Goal: Information Seeking & Learning: Learn about a topic

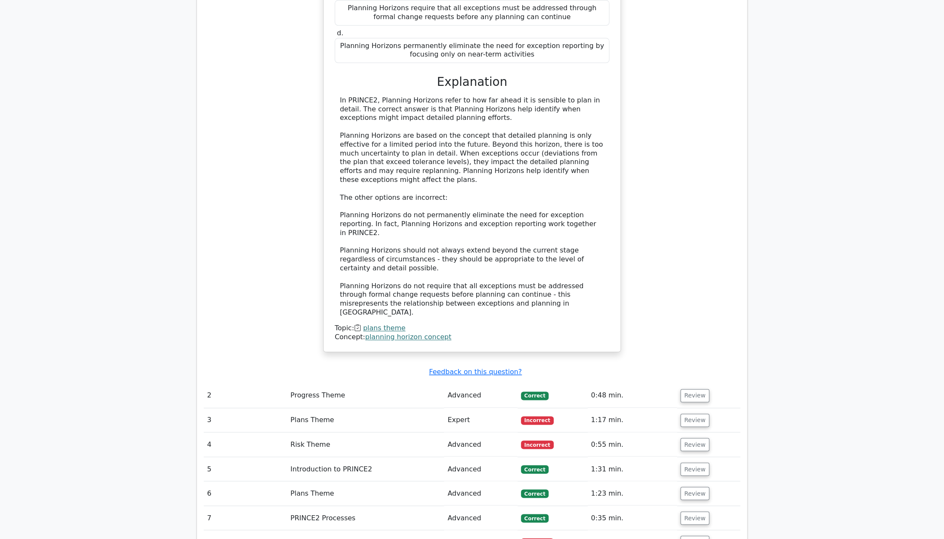
scroll to position [680, 0]
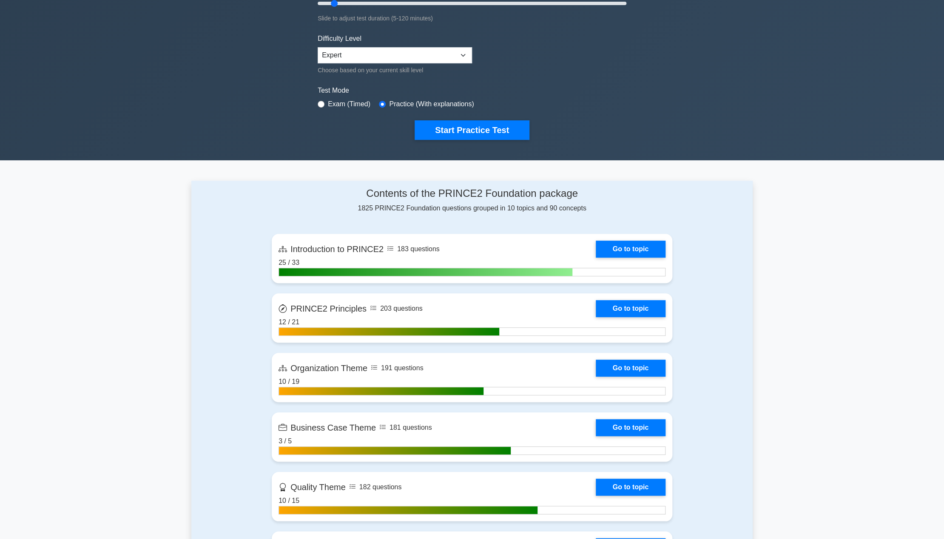
scroll to position [170, 0]
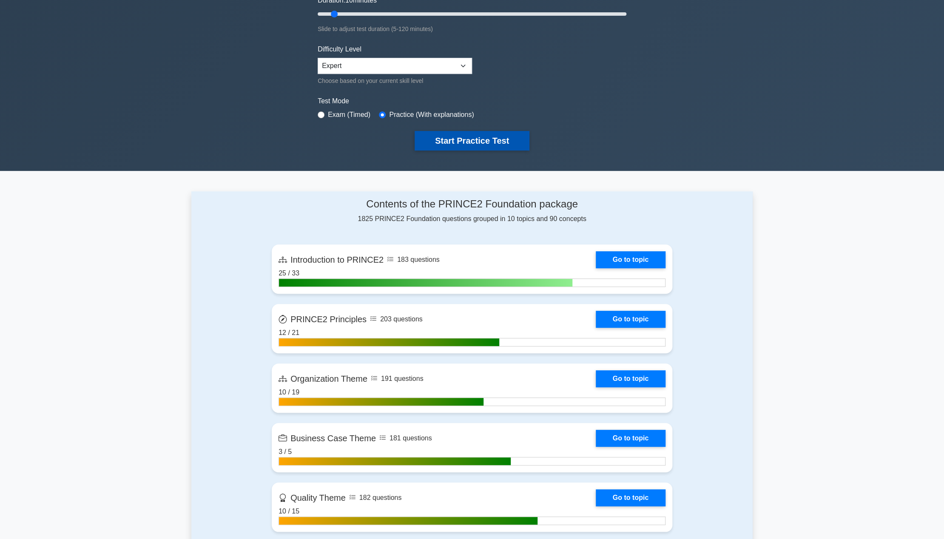
click at [437, 141] on button "Start Practice Test" at bounding box center [472, 141] width 115 height 20
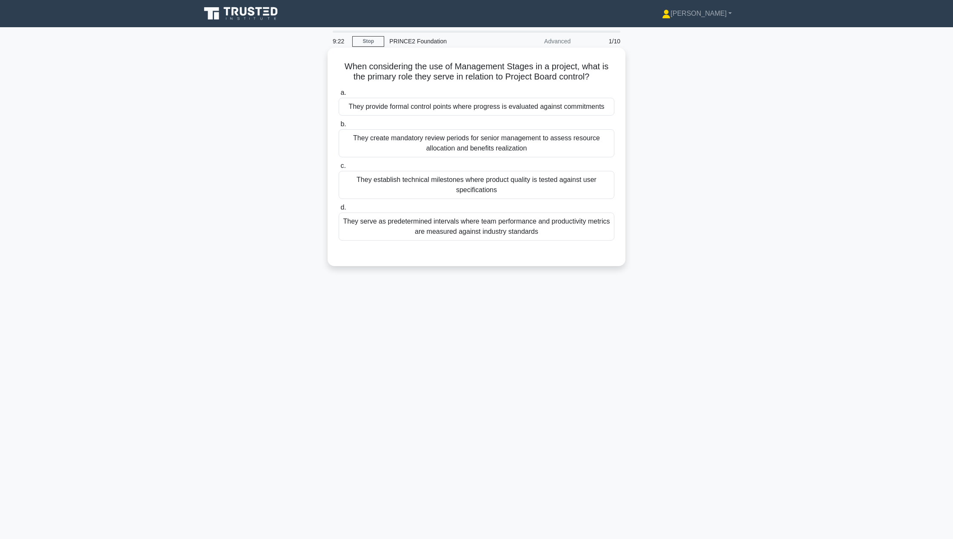
click at [523, 101] on div "They provide formal control points where progress is evaluated against commitme…" at bounding box center [477, 107] width 276 height 18
click at [339, 96] on input "a. They provide formal control points where progress is evaluated against commi…" at bounding box center [339, 93] width 0 height 6
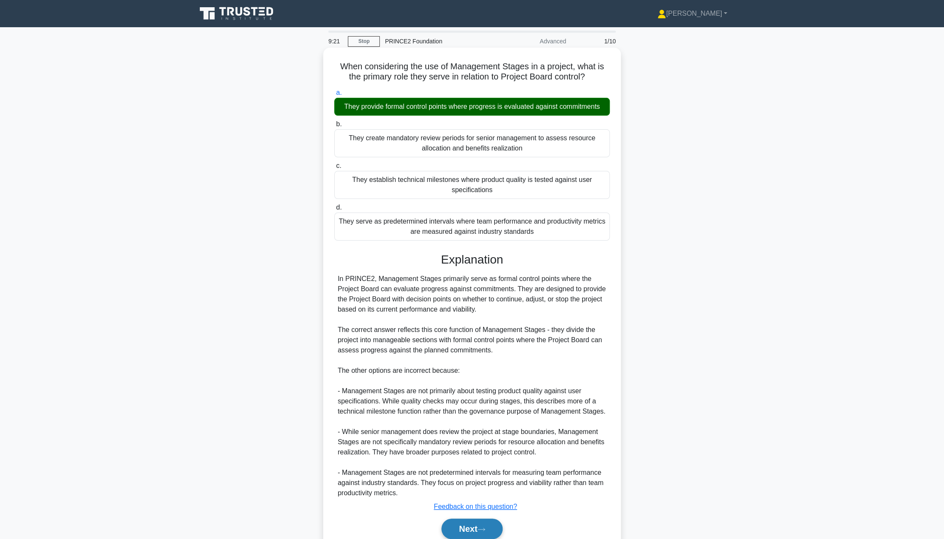
click at [480, 525] on button "Next" at bounding box center [471, 529] width 61 height 20
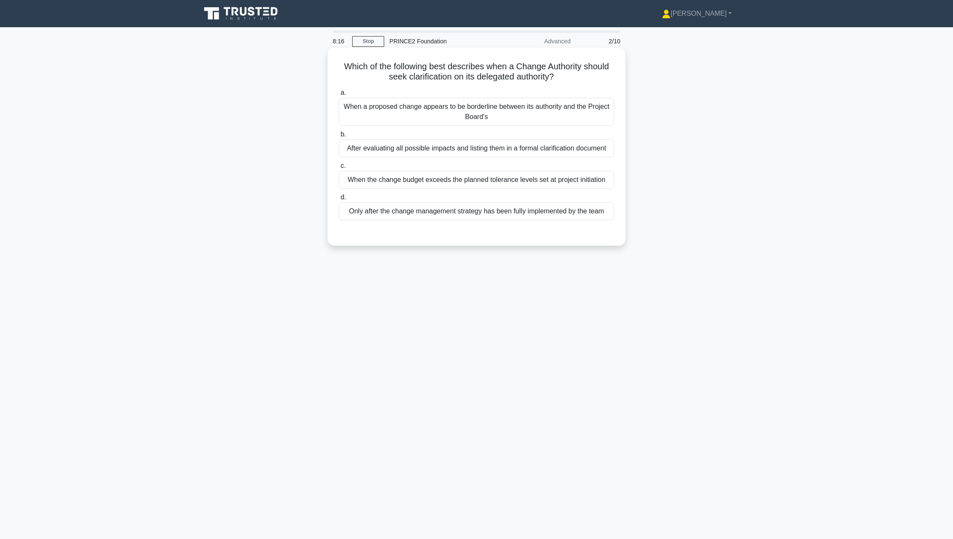
click at [471, 185] on div "When the change budget exceeds the planned tolerance levels set at project init…" at bounding box center [477, 180] width 276 height 18
click at [339, 169] on input "c. When the change budget exceeds the planned tolerance levels set at project i…" at bounding box center [339, 166] width 0 height 6
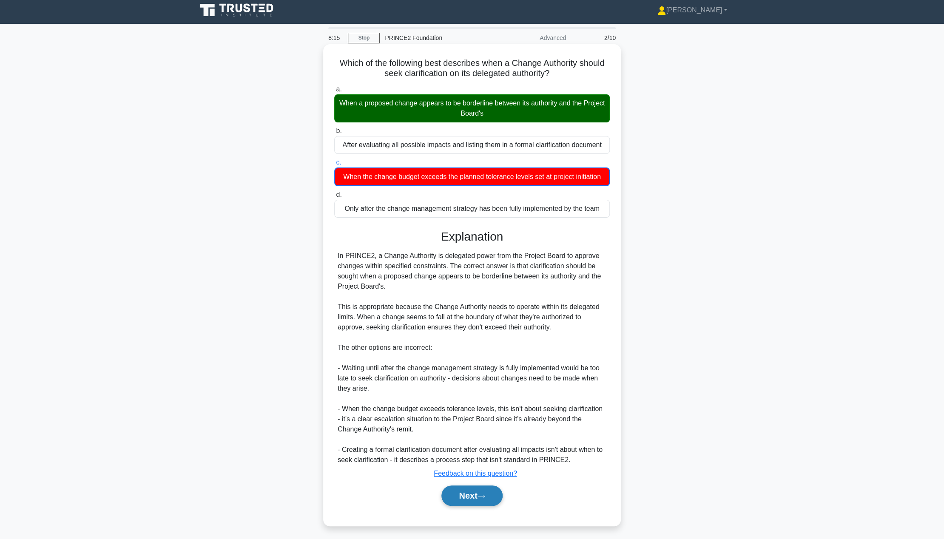
scroll to position [6, 0]
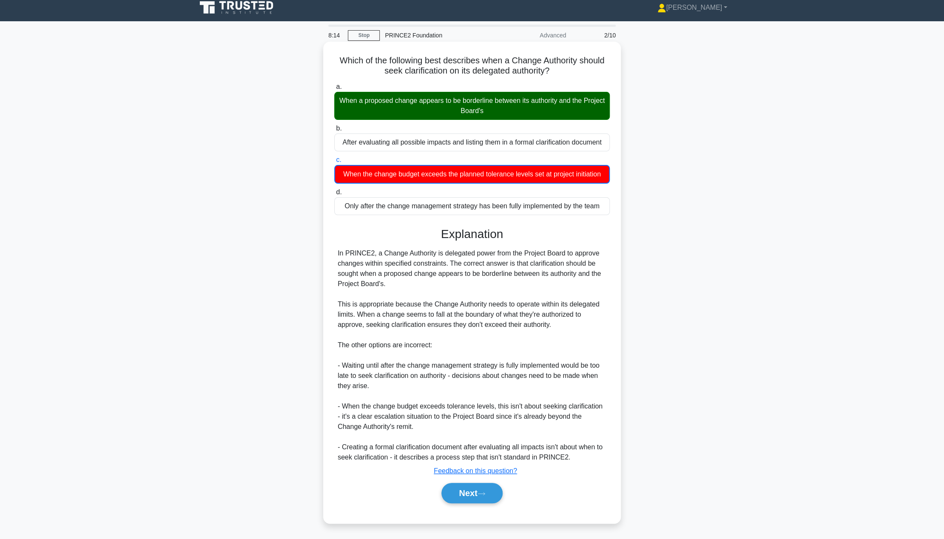
click at [454, 505] on div "Next" at bounding box center [472, 493] width 276 height 27
click at [460, 501] on button "Next" at bounding box center [471, 493] width 61 height 20
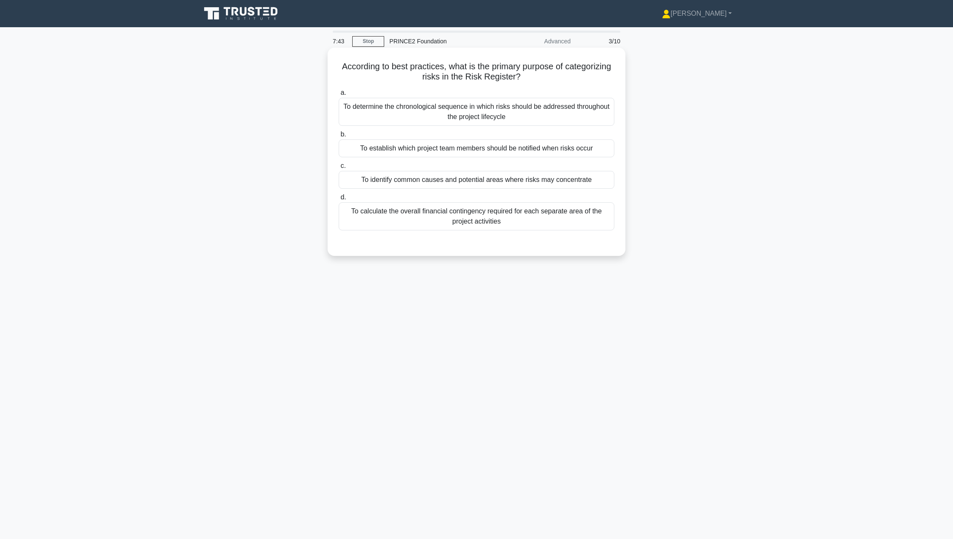
drag, startPoint x: 511, startPoint y: 216, endPoint x: 504, endPoint y: 212, distance: 8.0
click at [509, 213] on div "To calculate the overall financial contingency required for each separate area …" at bounding box center [477, 216] width 276 height 28
click at [500, 212] on div "To calculate the overall financial contingency required for each separate area …" at bounding box center [477, 216] width 276 height 28
click at [339, 200] on input "d. To calculate the overall financial contingency required for each separate ar…" at bounding box center [339, 198] width 0 height 6
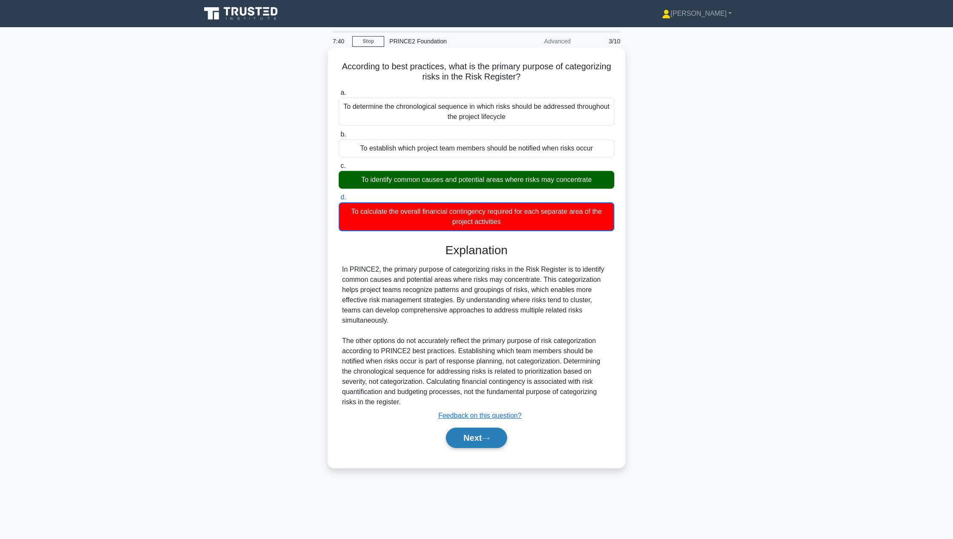
click at [472, 428] on button "Next" at bounding box center [476, 438] width 61 height 20
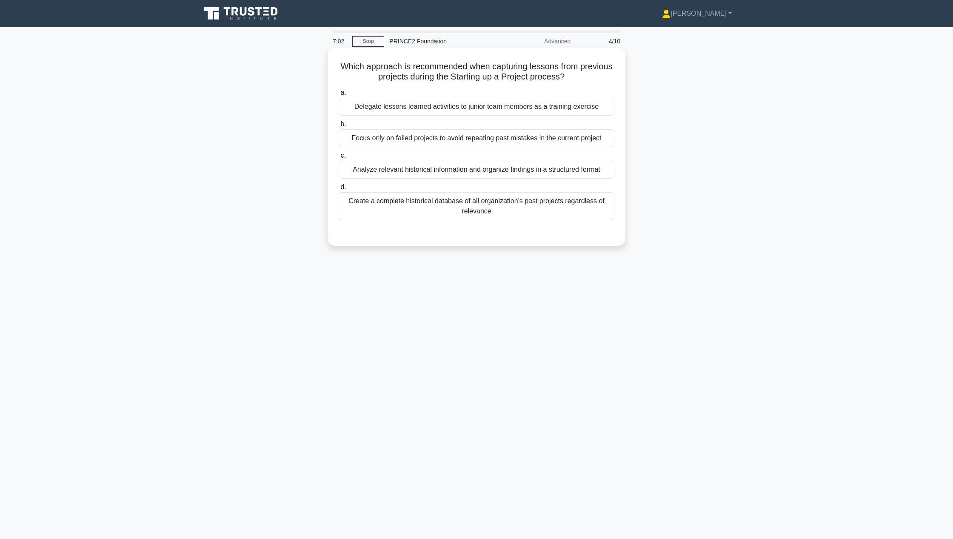
click at [490, 172] on div "Analyze relevant historical information and organize findings in a structured f…" at bounding box center [477, 170] width 276 height 18
click at [339, 159] on input "c. Analyze relevant historical information and organize findings in a structure…" at bounding box center [339, 156] width 0 height 6
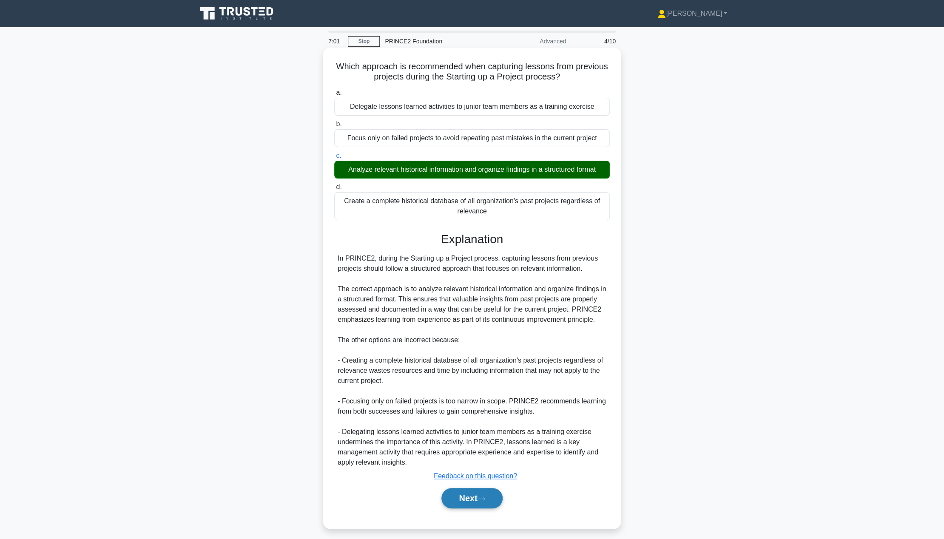
click at [475, 495] on button "Next" at bounding box center [471, 498] width 61 height 20
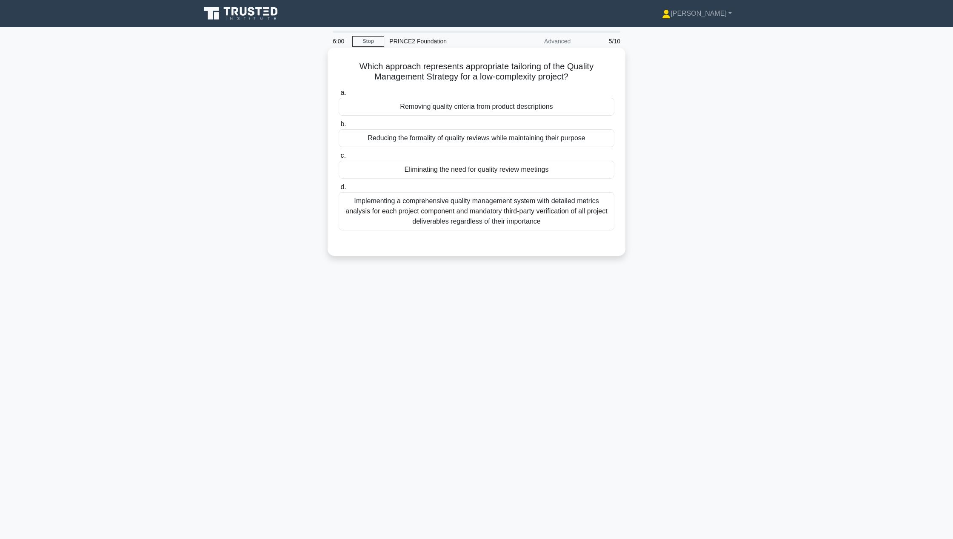
click at [464, 144] on div "Reducing the formality of quality reviews while maintaining their purpose" at bounding box center [477, 138] width 276 height 18
click at [339, 127] on input "b. Reducing the formality of quality reviews while maintaining their purpose" at bounding box center [339, 125] width 0 height 6
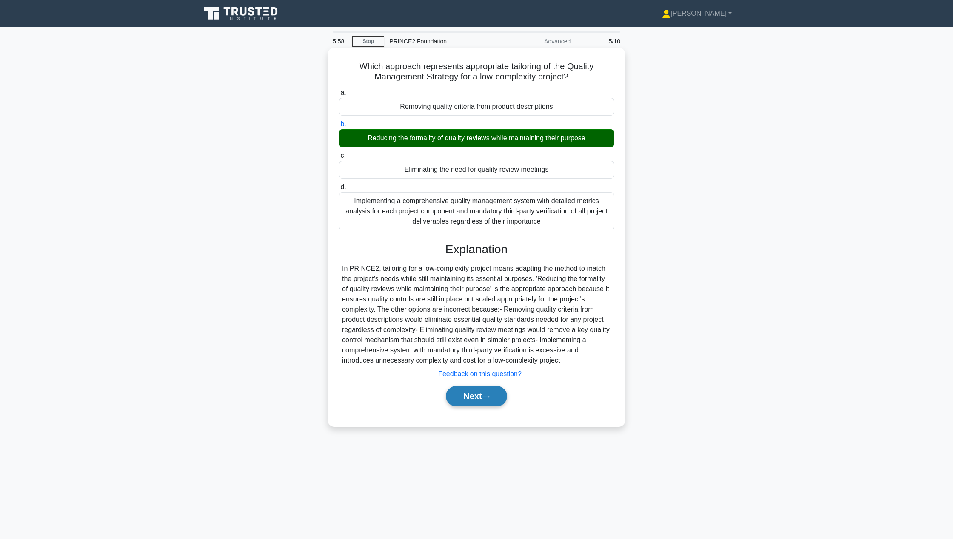
click at [465, 403] on button "Next" at bounding box center [476, 396] width 61 height 20
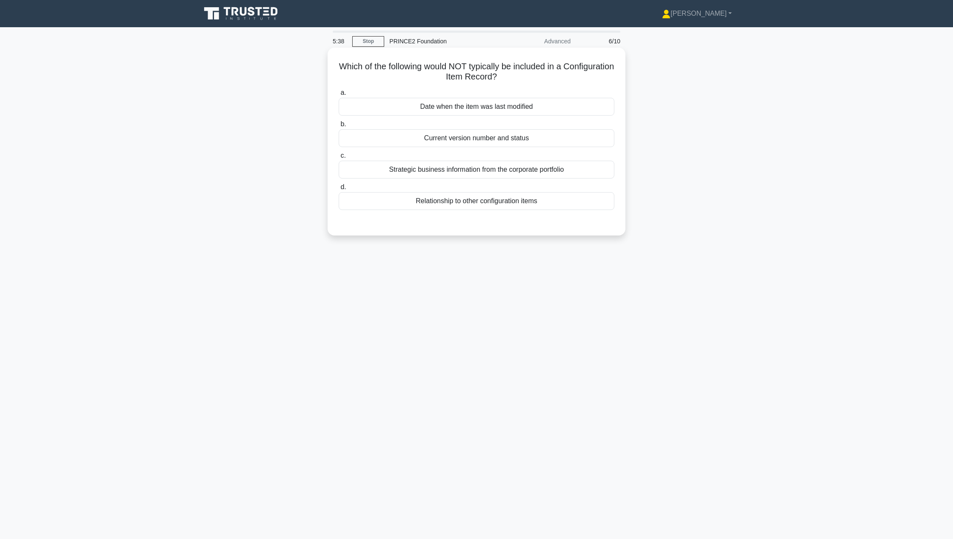
click at [488, 166] on div "Strategic business information from the corporate portfolio" at bounding box center [477, 170] width 276 height 18
click at [339, 159] on input "c. Strategic business information from the corporate portfolio" at bounding box center [339, 156] width 0 height 6
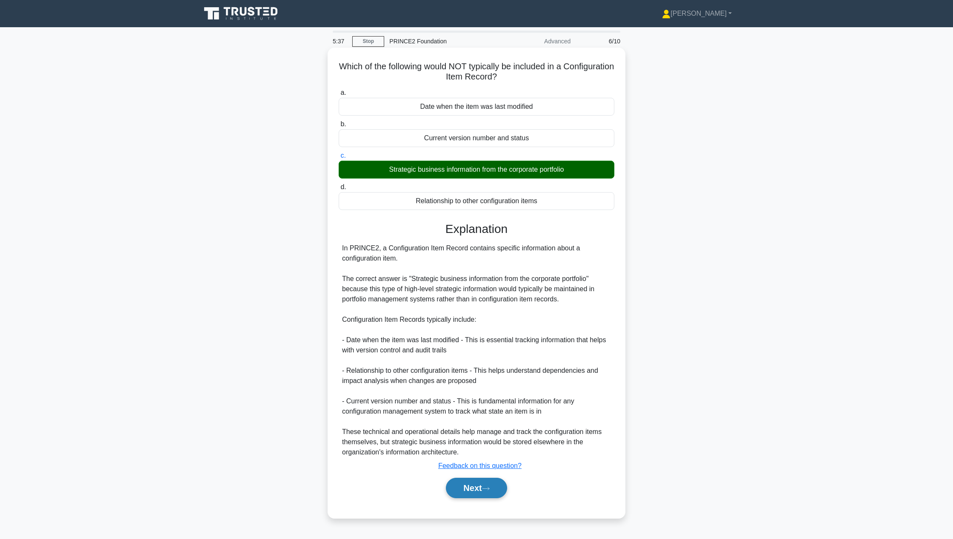
click at [468, 490] on button "Next" at bounding box center [476, 488] width 61 height 20
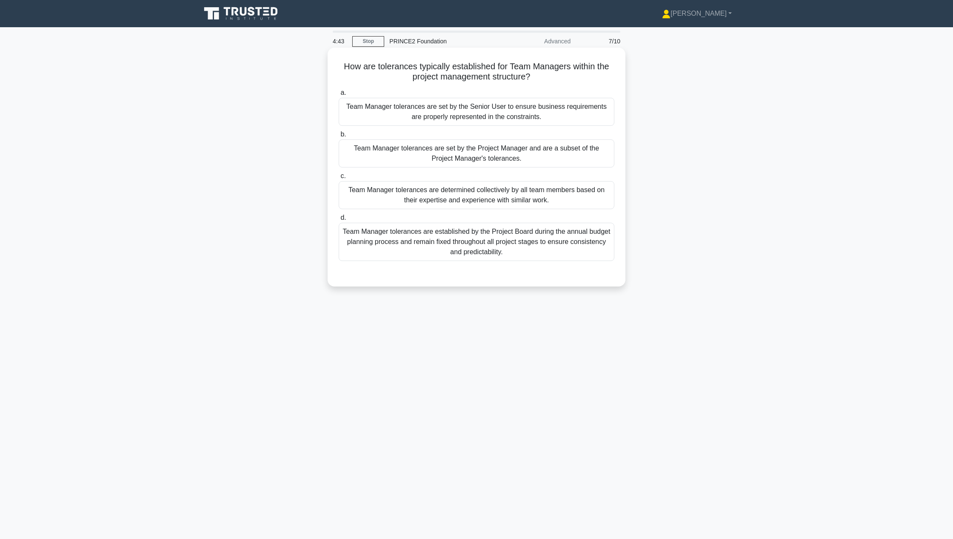
click at [380, 152] on div "Team Manager tolerances are set by the Project Manager and are a subset of the …" at bounding box center [477, 153] width 276 height 28
click at [339, 137] on input "b. Team Manager tolerances are set by the Project Manager and are a subset of t…" at bounding box center [339, 135] width 0 height 6
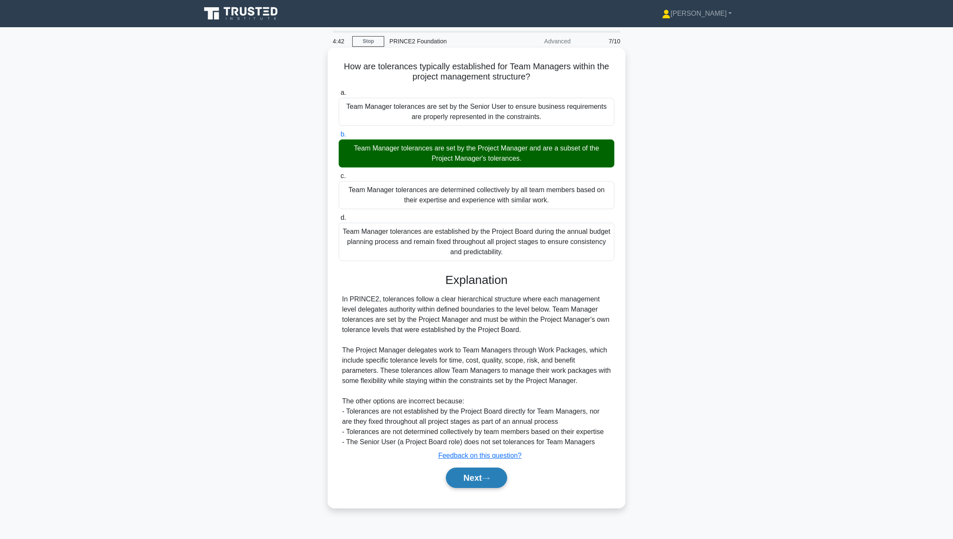
click at [470, 481] on button "Next" at bounding box center [476, 478] width 61 height 20
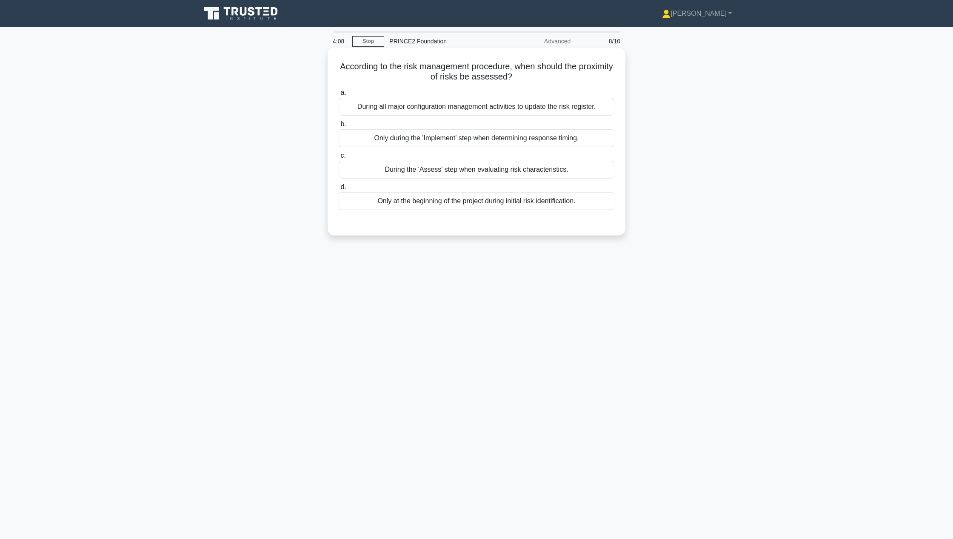
click at [385, 102] on div "During all major configuration management activities to update the risk registe…" at bounding box center [477, 107] width 276 height 18
click at [339, 96] on input "a. During all major configuration management activities to update the risk regi…" at bounding box center [339, 93] width 0 height 6
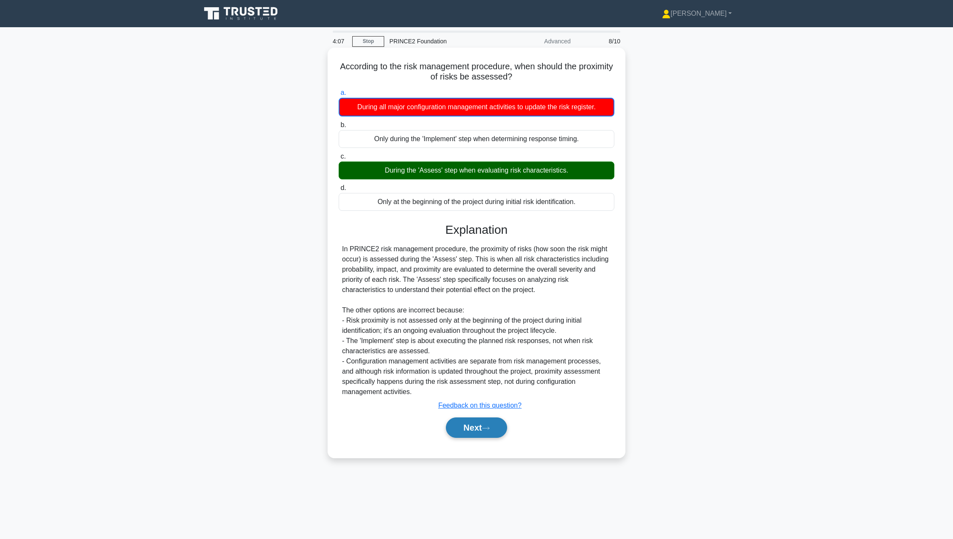
click at [496, 436] on button "Next" at bounding box center [476, 428] width 61 height 20
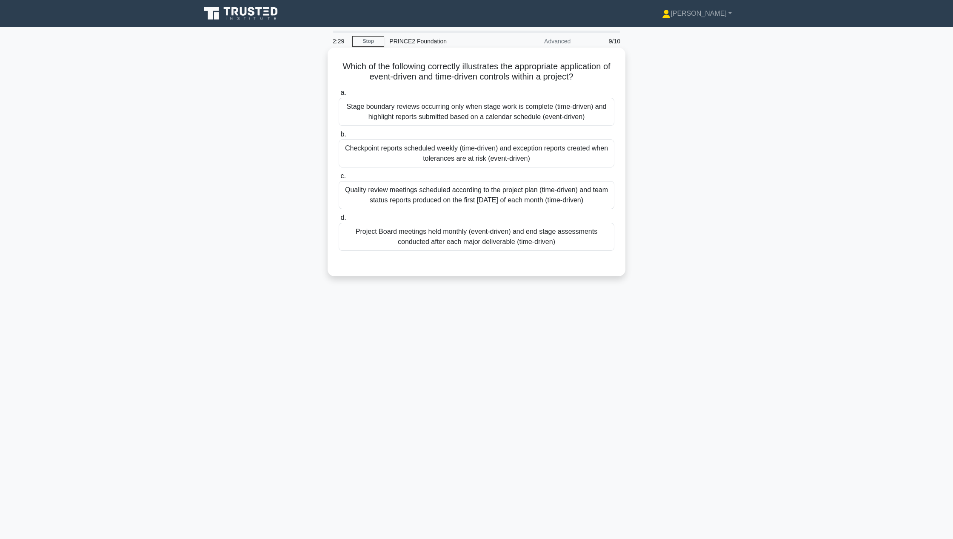
click at [506, 242] on div "Project Board meetings held monthly (event-driven) and end stage assessments co…" at bounding box center [477, 237] width 276 height 28
click at [339, 221] on input "d. Project Board meetings held monthly (event-driven) and end stage assessments…" at bounding box center [339, 218] width 0 height 6
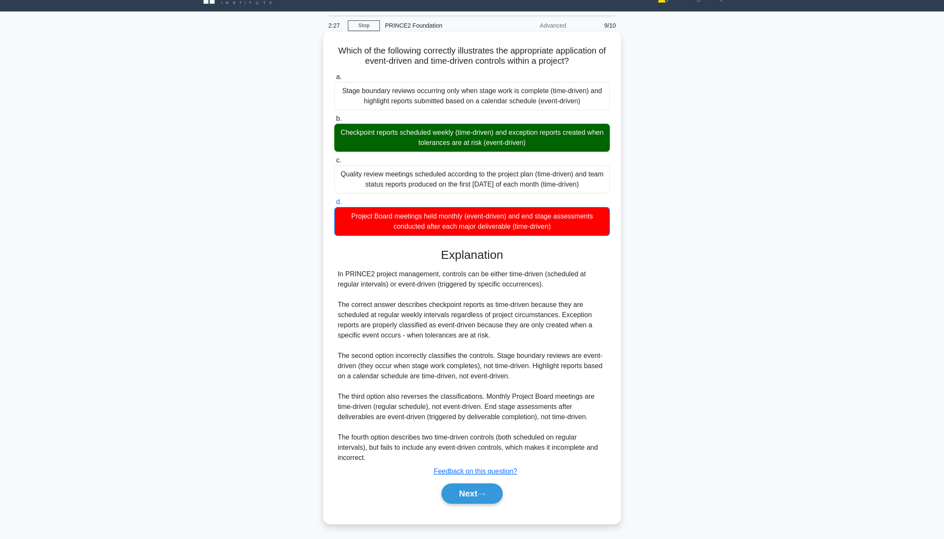
scroll to position [16, 0]
click at [468, 494] on button "Next" at bounding box center [471, 493] width 61 height 20
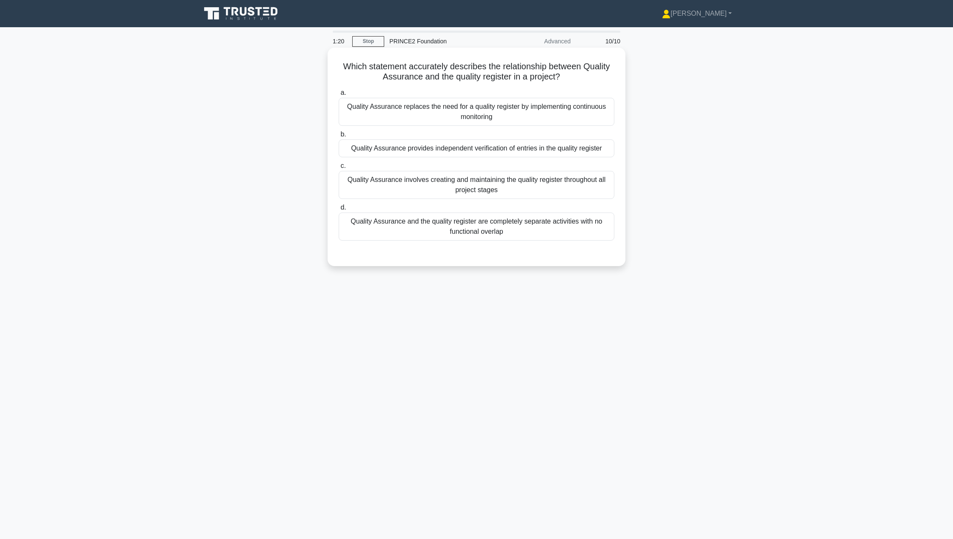
click at [378, 150] on div "Quality Assurance provides independent verification of entries in the quality r…" at bounding box center [477, 148] width 276 height 18
click at [339, 137] on input "b. Quality Assurance provides independent verification of entries in the qualit…" at bounding box center [339, 135] width 0 height 6
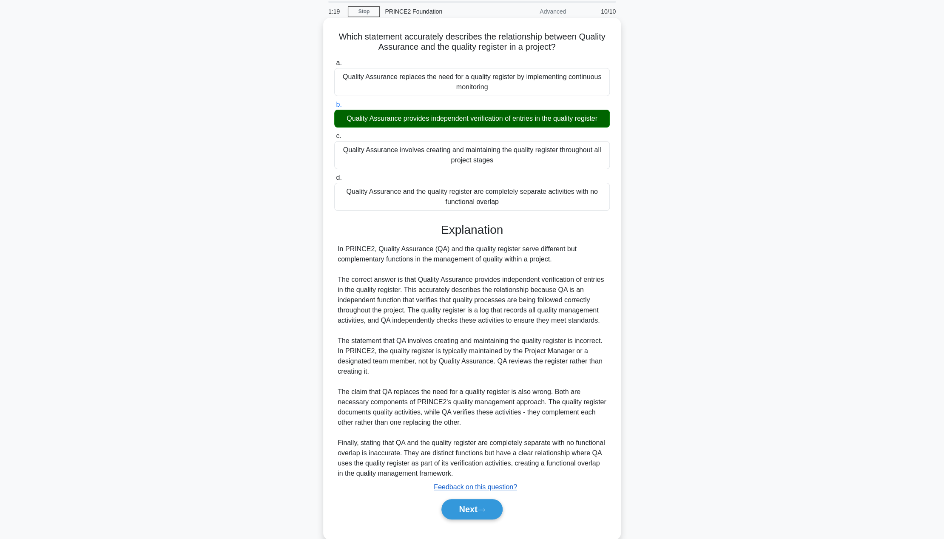
scroll to position [46, 0]
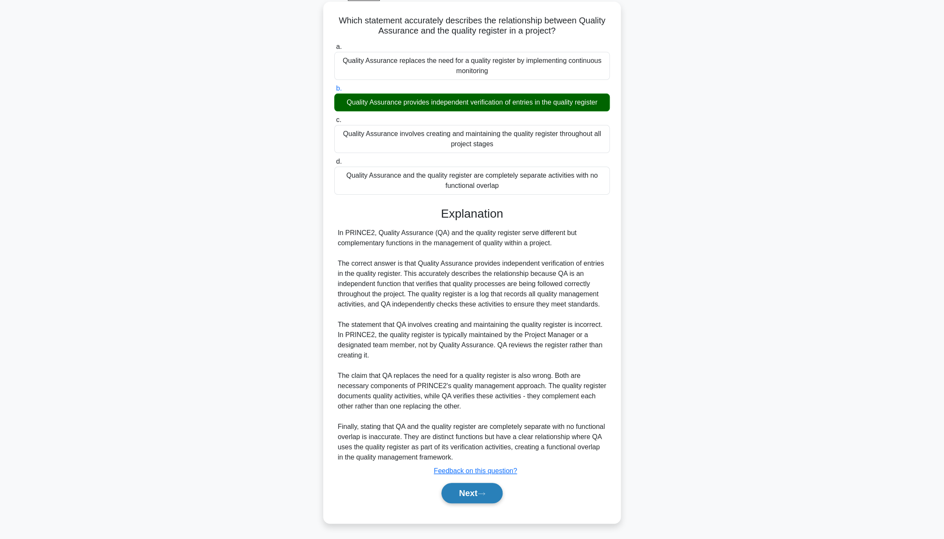
click at [484, 493] on icon at bounding box center [482, 494] width 8 height 5
click at [463, 499] on button "Next" at bounding box center [471, 493] width 61 height 20
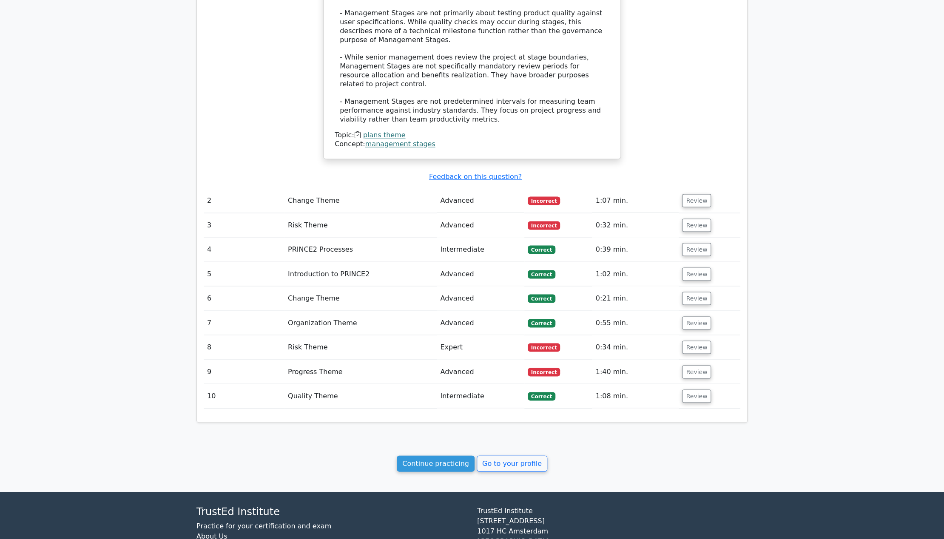
scroll to position [898, 0]
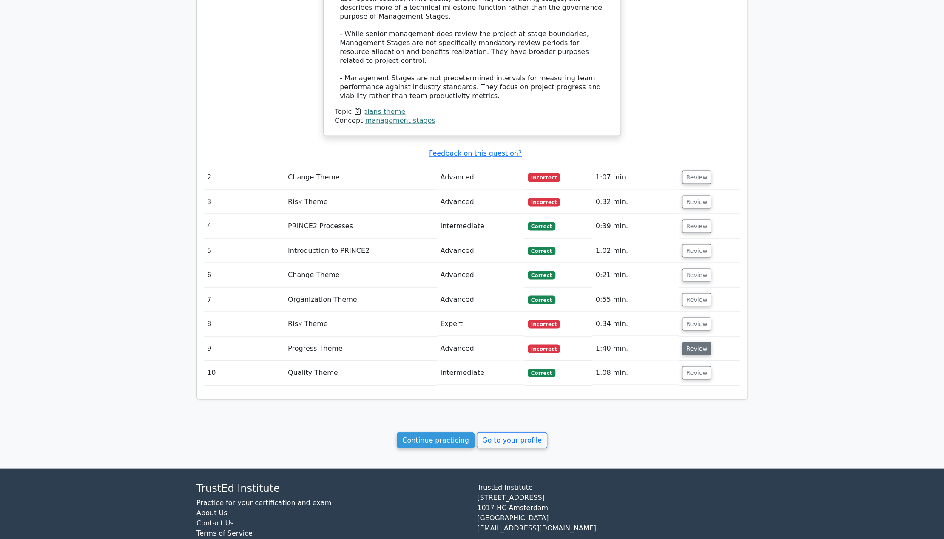
click at [699, 342] on button "Review" at bounding box center [696, 348] width 29 height 13
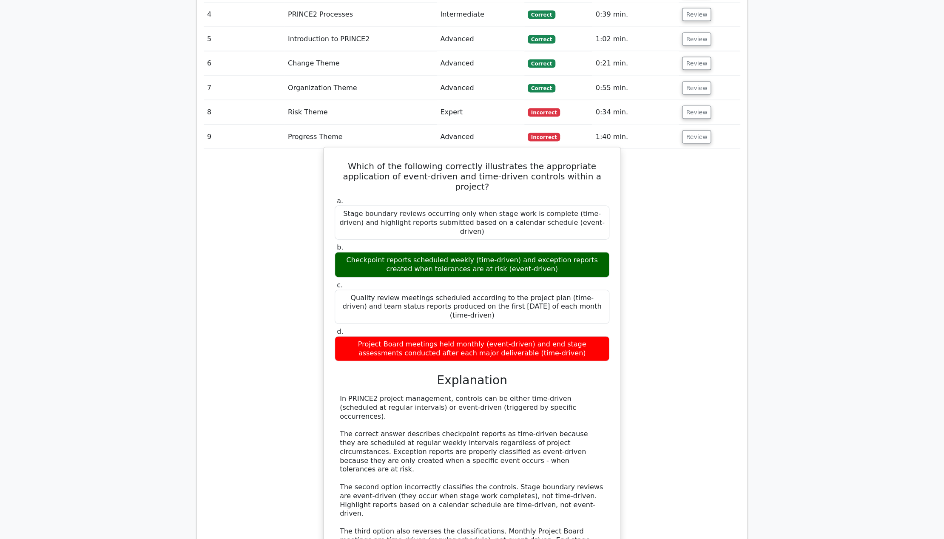
scroll to position [1068, 0]
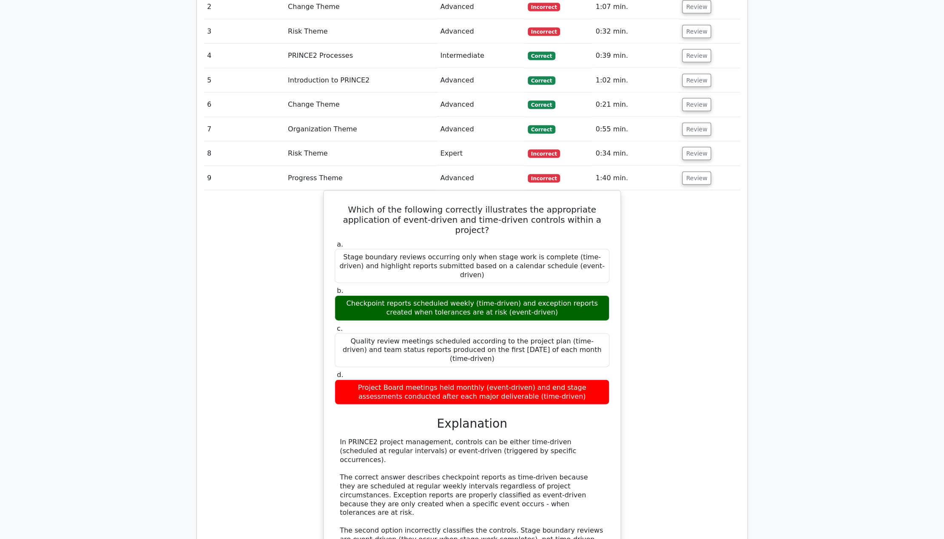
click at [411, 166] on td "Progress Theme" at bounding box center [361, 178] width 152 height 24
click at [467, 166] on td "Advanced" at bounding box center [480, 178] width 87 height 24
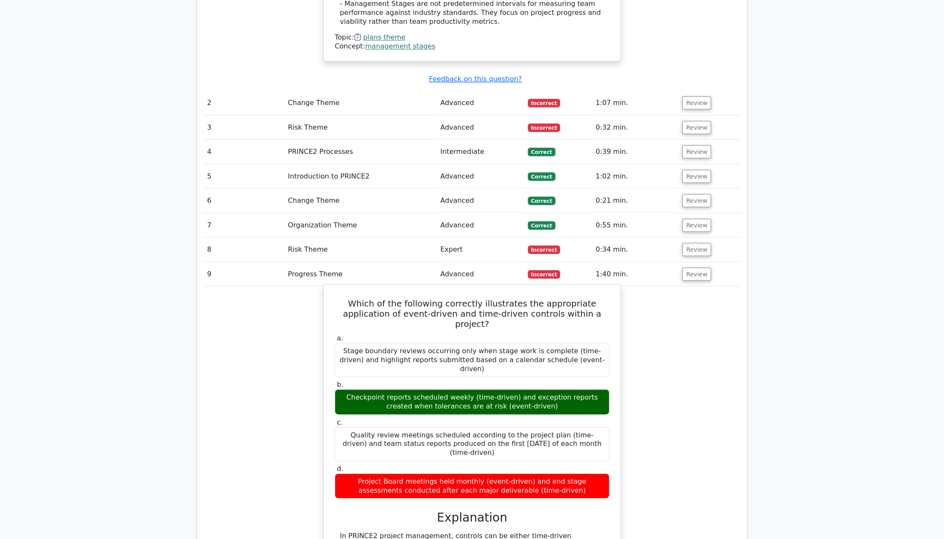
scroll to position [954, 0]
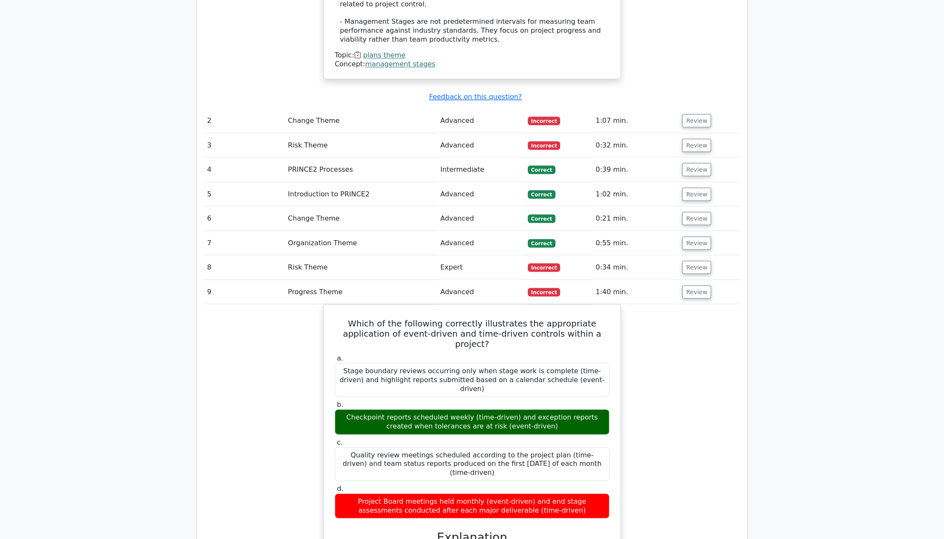
click at [477, 133] on td "Advanced" at bounding box center [480, 145] width 87 height 24
click at [472, 108] on td "Advanced" at bounding box center [480, 120] width 87 height 24
click at [555, 288] on span "Incorrect" at bounding box center [544, 292] width 33 height 9
click at [695, 285] on button "Review" at bounding box center [696, 291] width 29 height 13
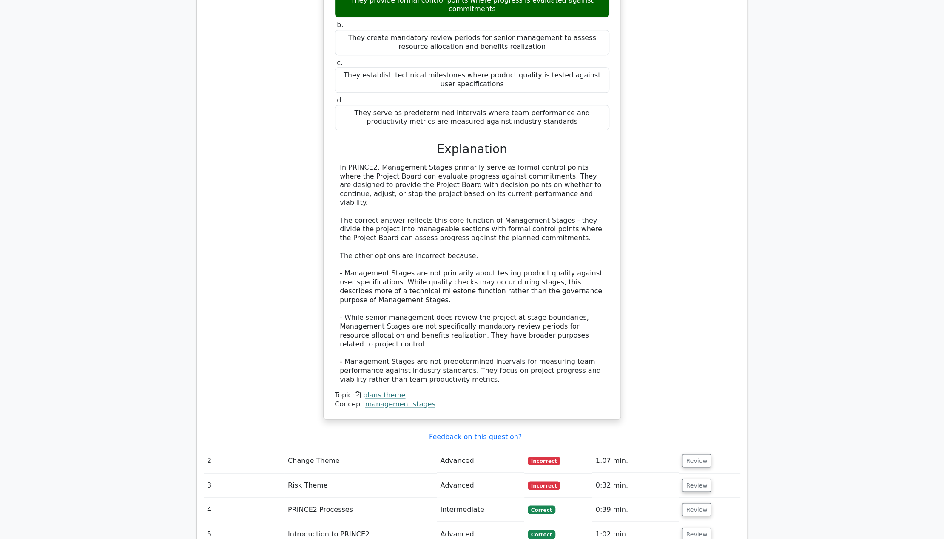
scroll to position [898, 0]
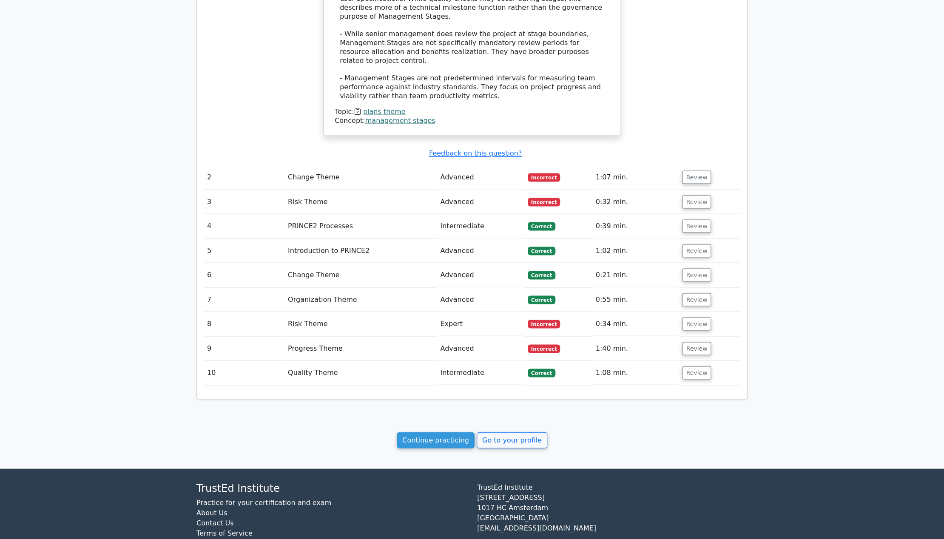
click at [534, 344] on span "Incorrect" at bounding box center [544, 348] width 33 height 9
click at [688, 342] on button "Review" at bounding box center [696, 348] width 29 height 13
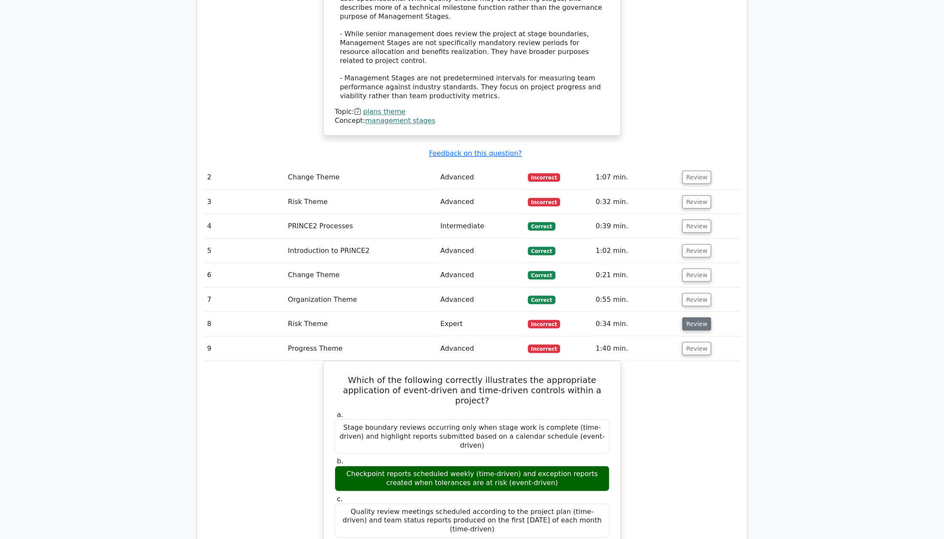
click at [687, 317] on button "Review" at bounding box center [696, 323] width 29 height 13
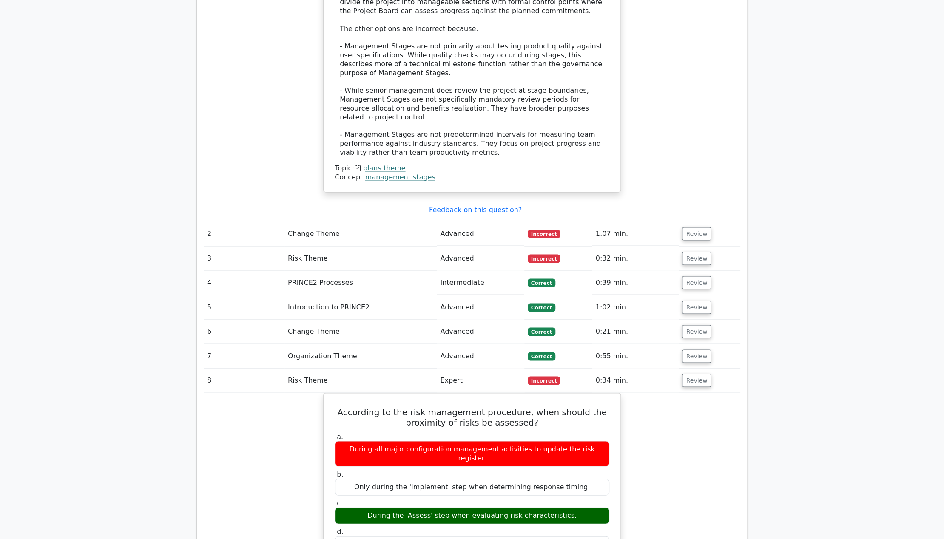
scroll to position [841, 0]
click at [317, 222] on td "Change Theme" at bounding box center [361, 234] width 152 height 24
click at [541, 230] on span "Incorrect" at bounding box center [544, 234] width 33 height 9
click at [692, 228] on button "Review" at bounding box center [696, 234] width 29 height 13
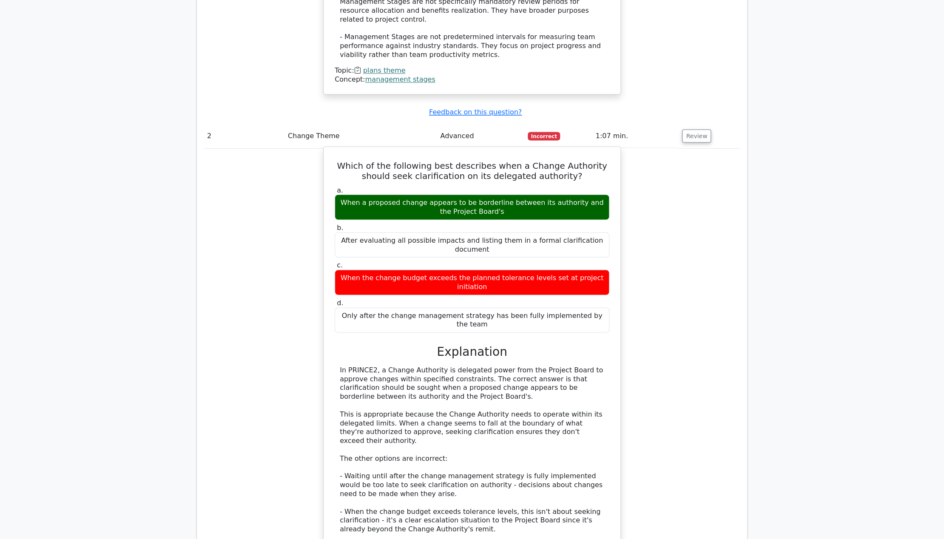
scroll to position [954, 0]
